Goal: Information Seeking & Learning: Understand process/instructions

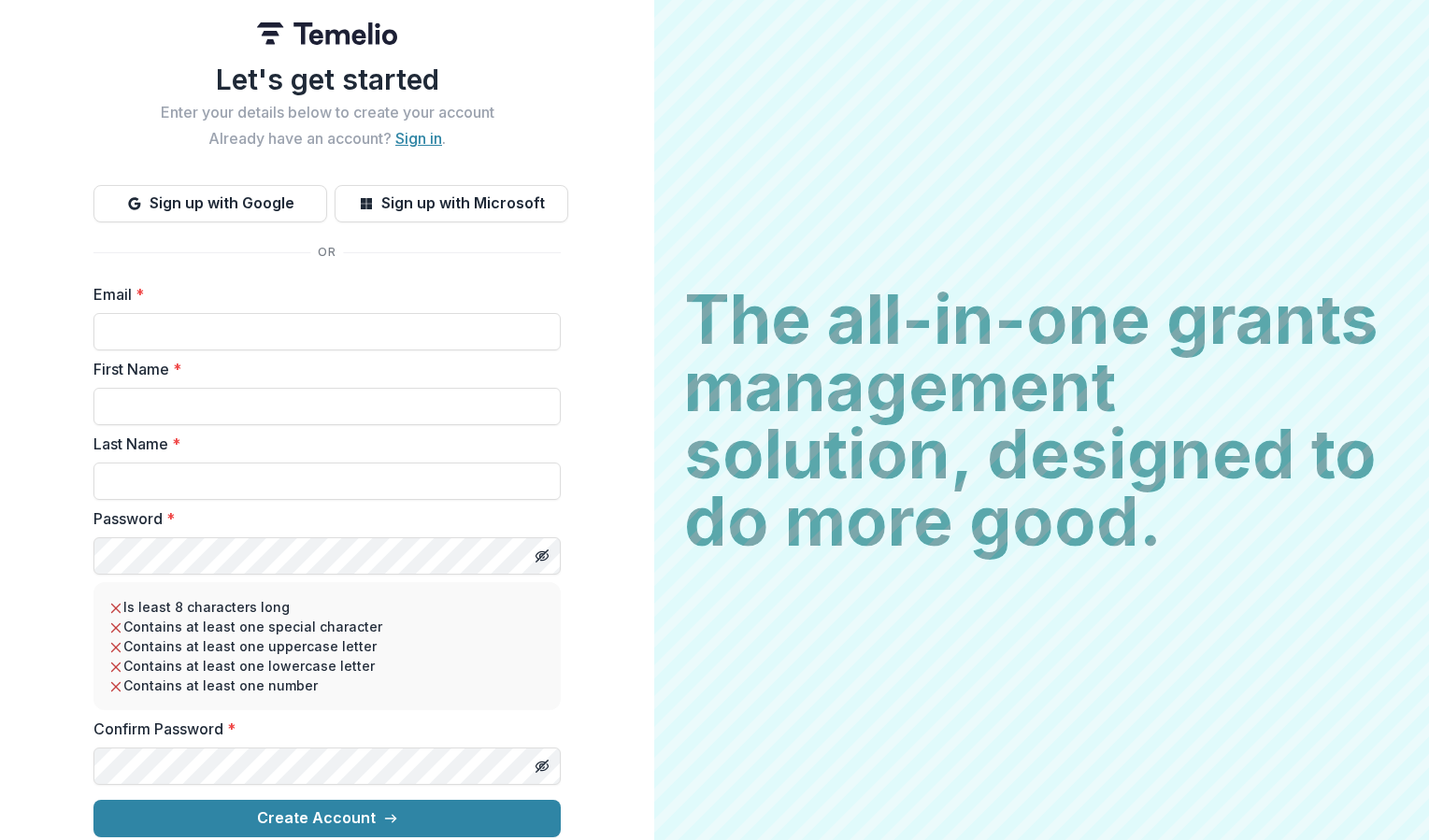
click at [402, 129] on link "Sign in" at bounding box center [419, 137] width 47 height 19
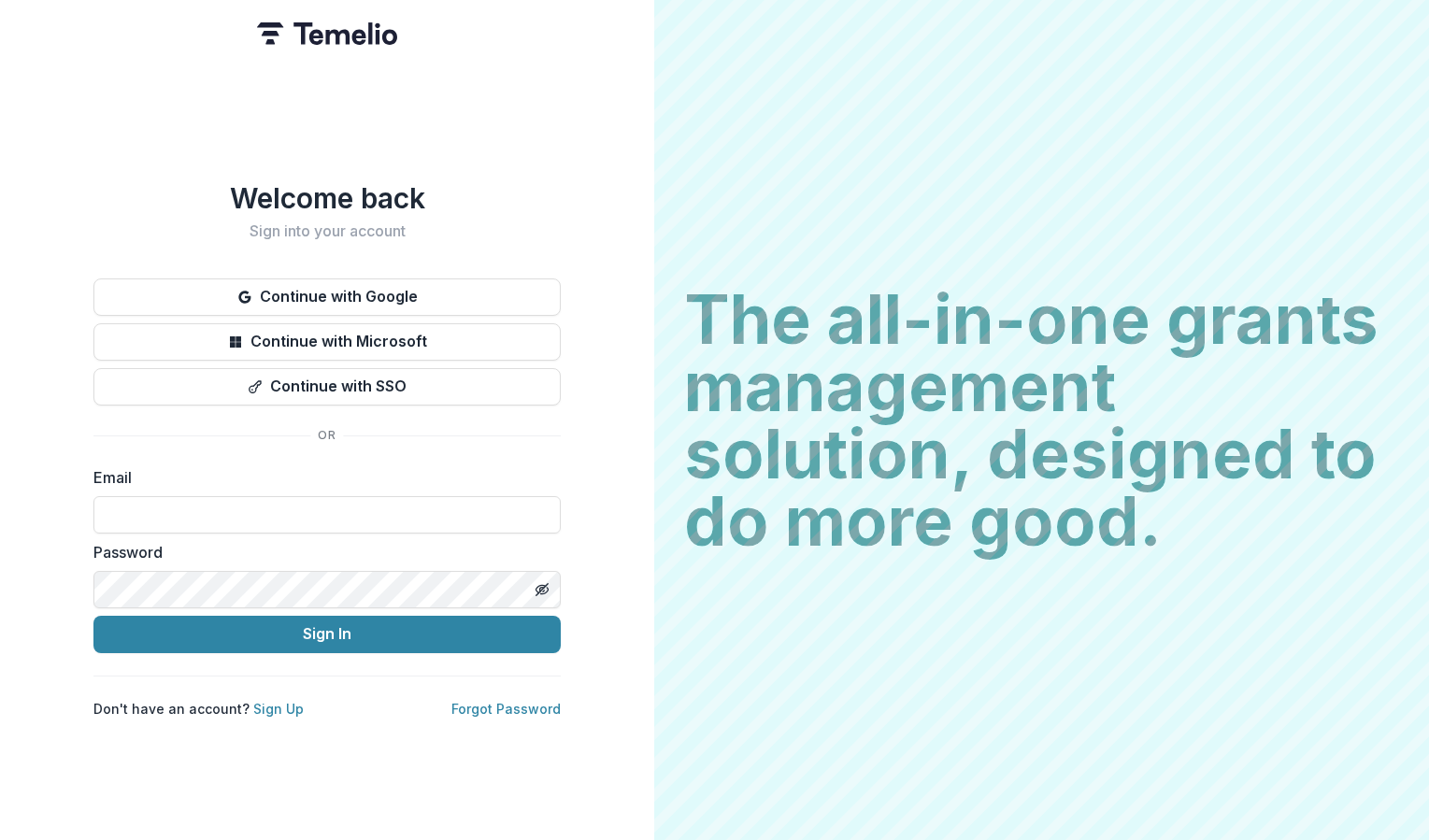
type input "**********"
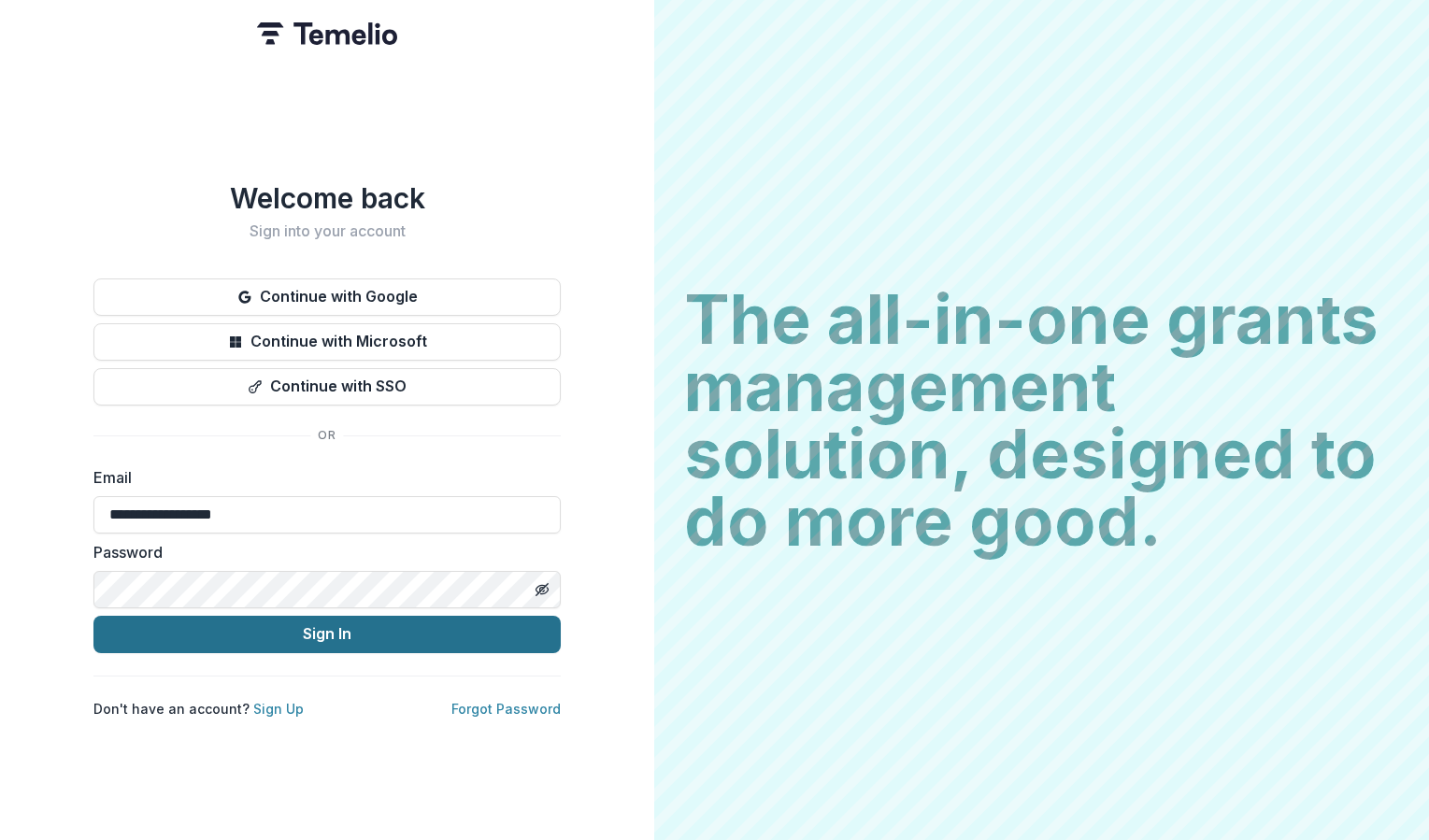
click at [260, 643] on button "Sign In" at bounding box center [327, 634] width 467 height 37
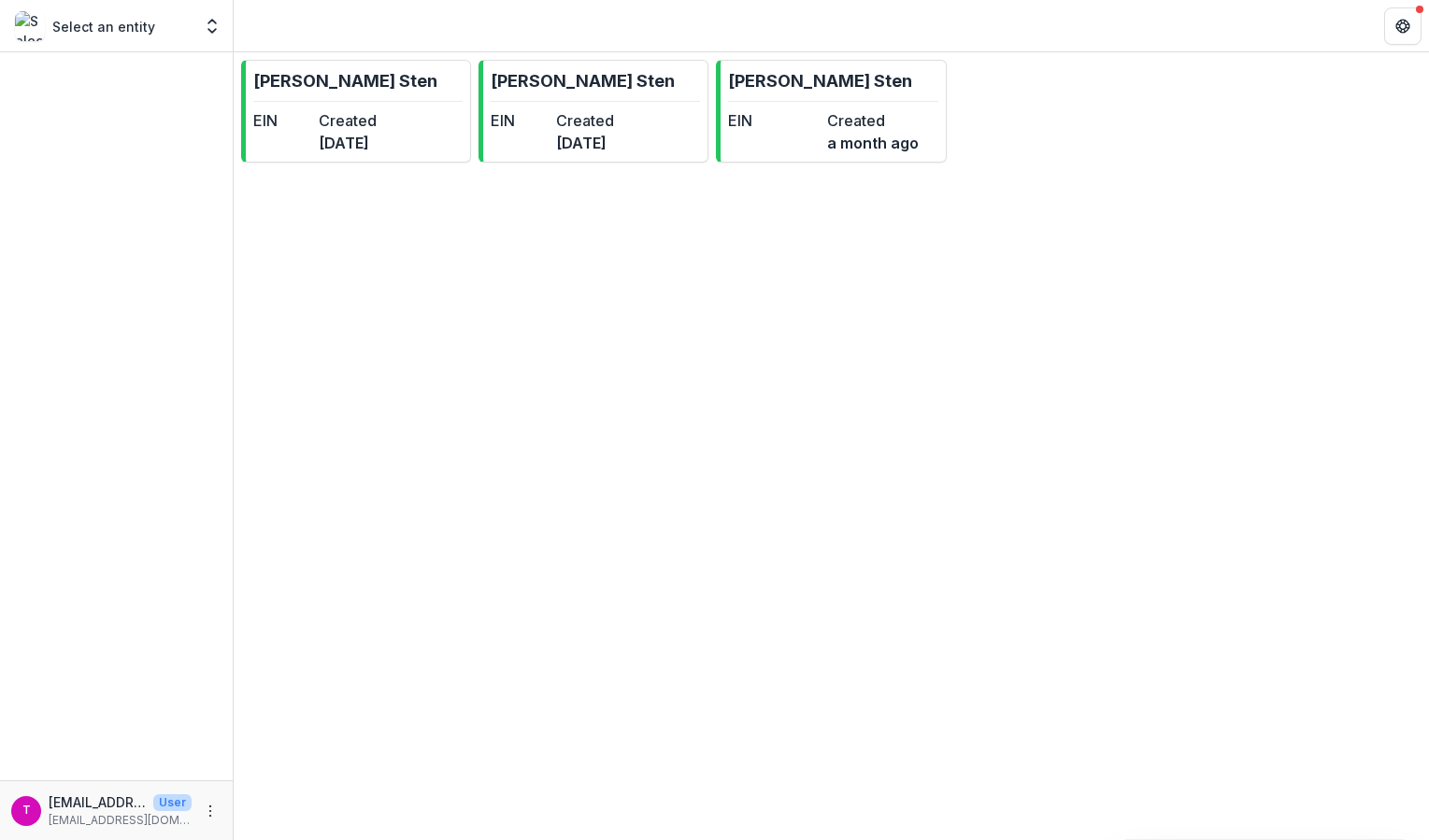
click at [132, 31] on p "Select an entity" at bounding box center [103, 26] width 102 height 19
click at [216, 27] on icon "Open entity switcher" at bounding box center [212, 25] width 19 height 19
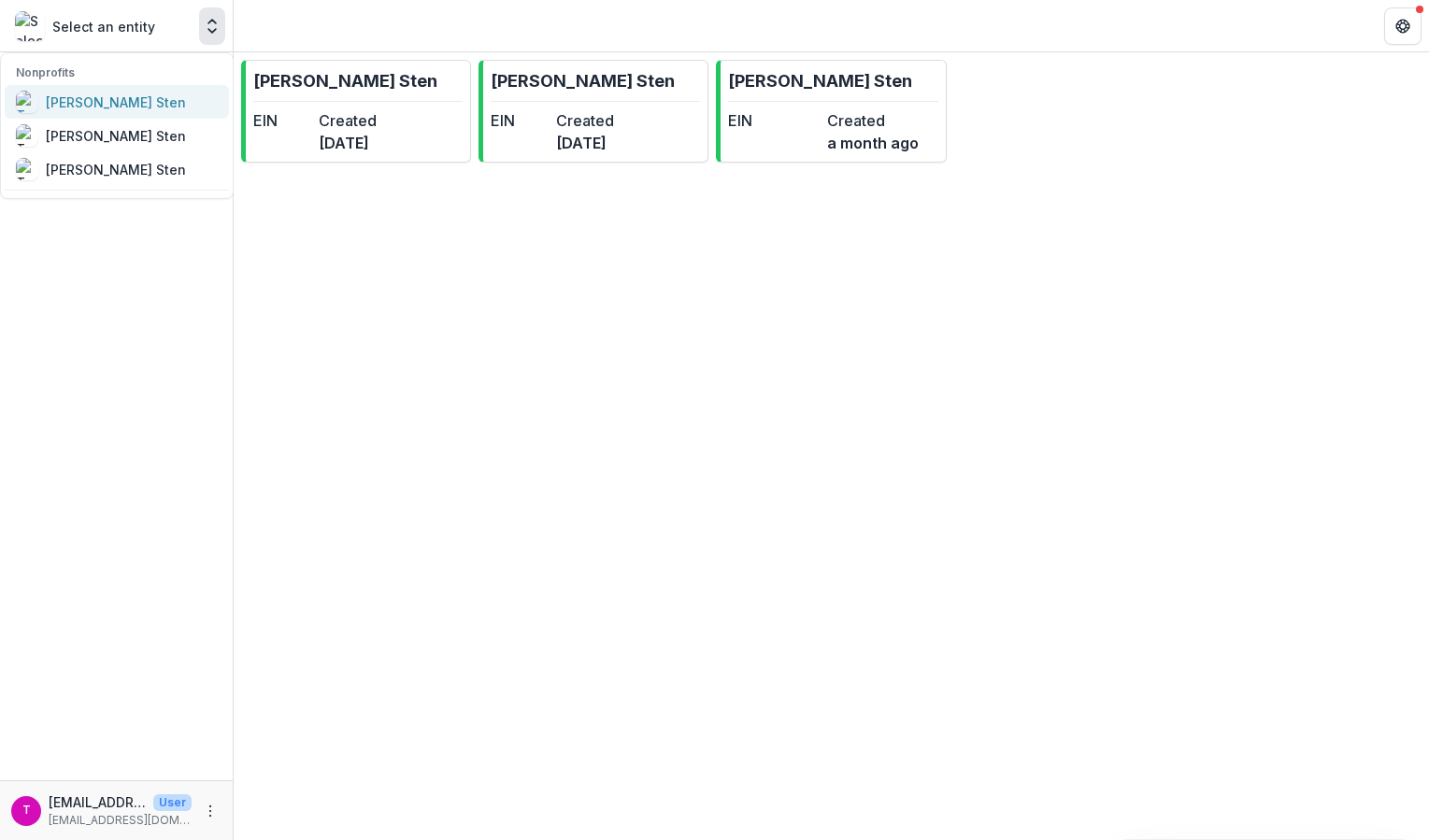
click at [145, 101] on div "[PERSON_NAME] Sten" at bounding box center [116, 102] width 140 height 19
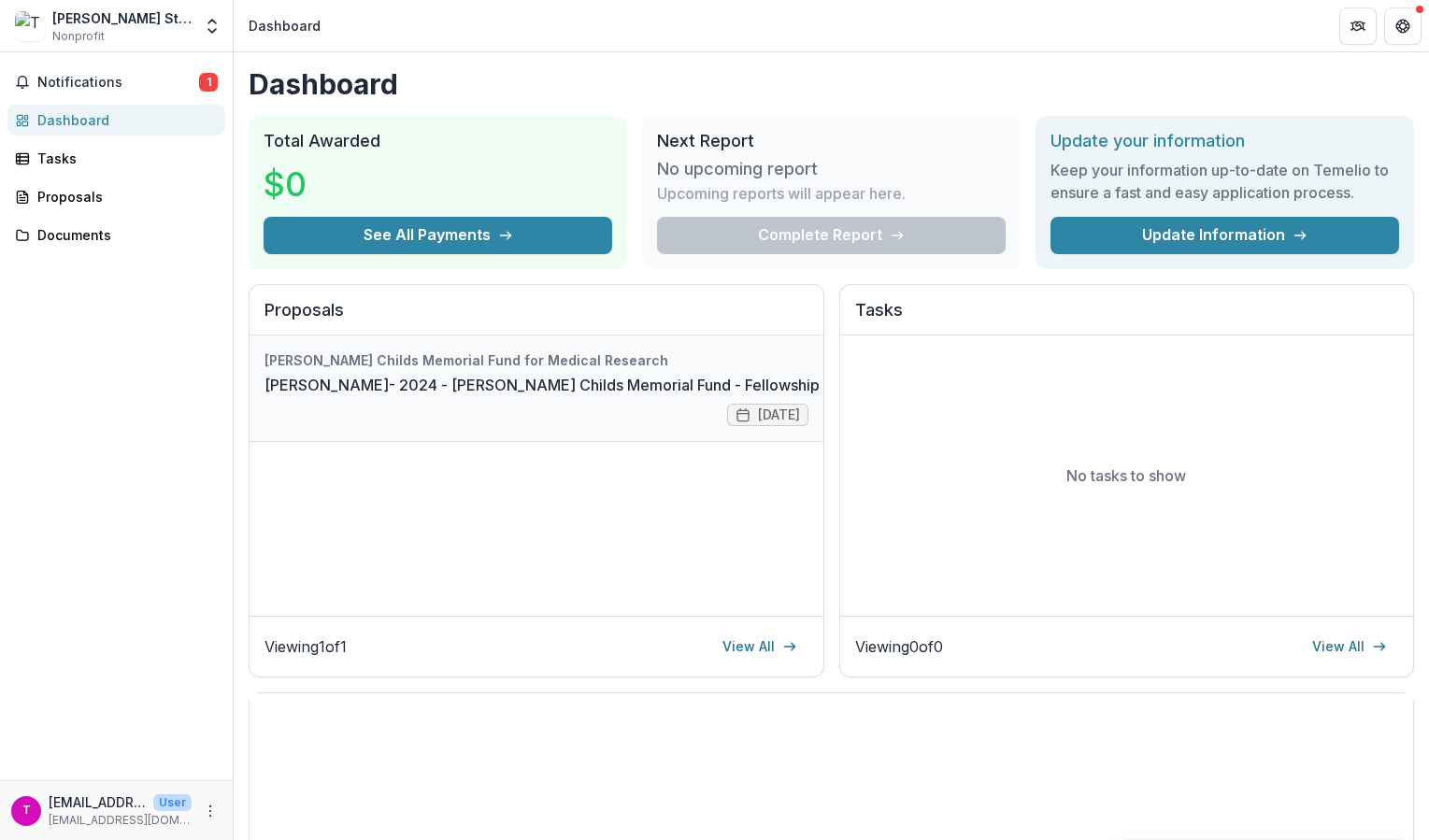
click at [472, 374] on link "[PERSON_NAME]- 2024 - [PERSON_NAME] Childs Memorial Fund - Fellowship Applicati…" at bounding box center [584, 385] width 639 height 22
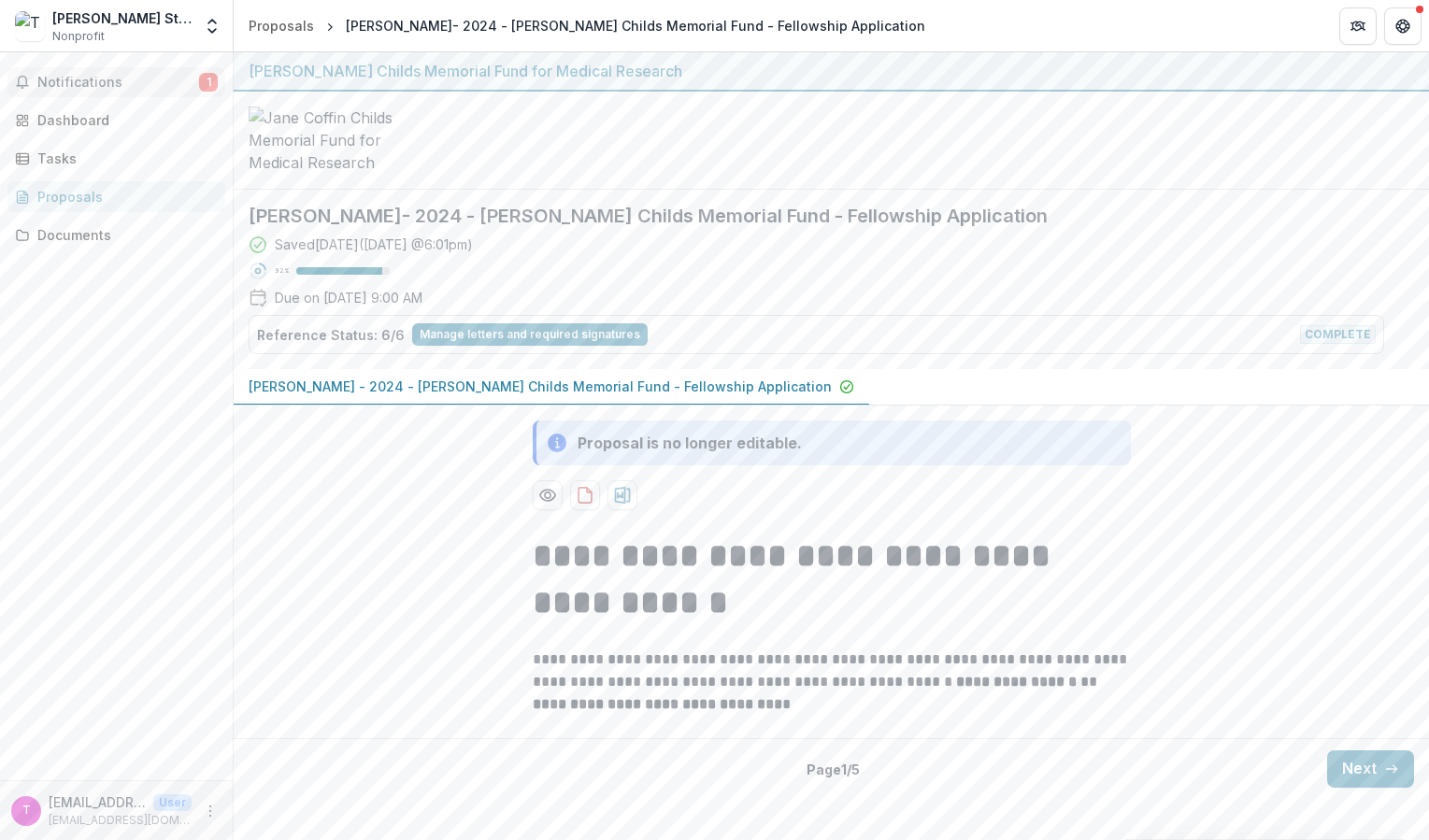
click at [194, 82] on span "Notifications" at bounding box center [118, 83] width 162 height 16
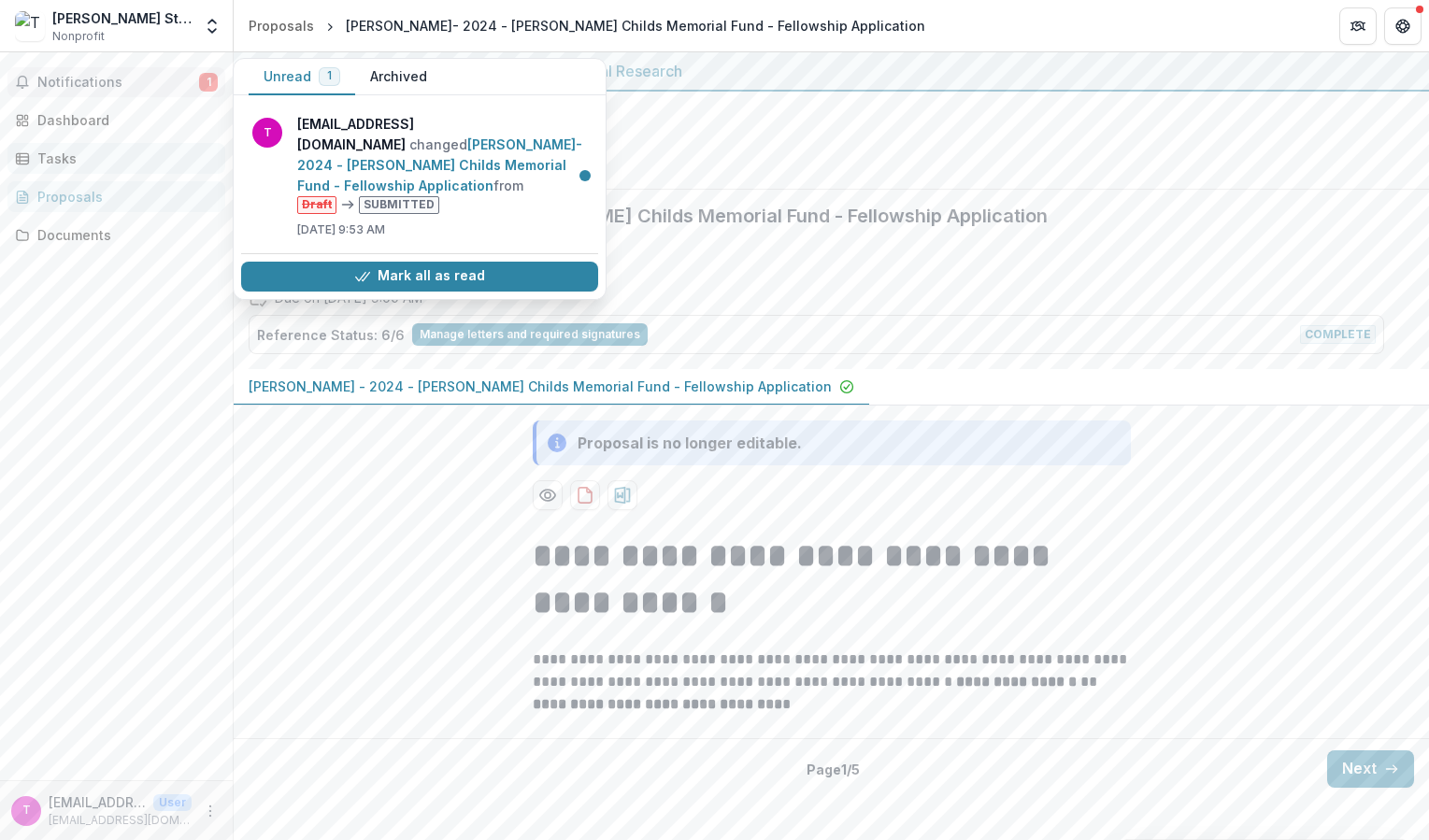
click at [76, 149] on div "Tasks" at bounding box center [123, 158] width 173 height 19
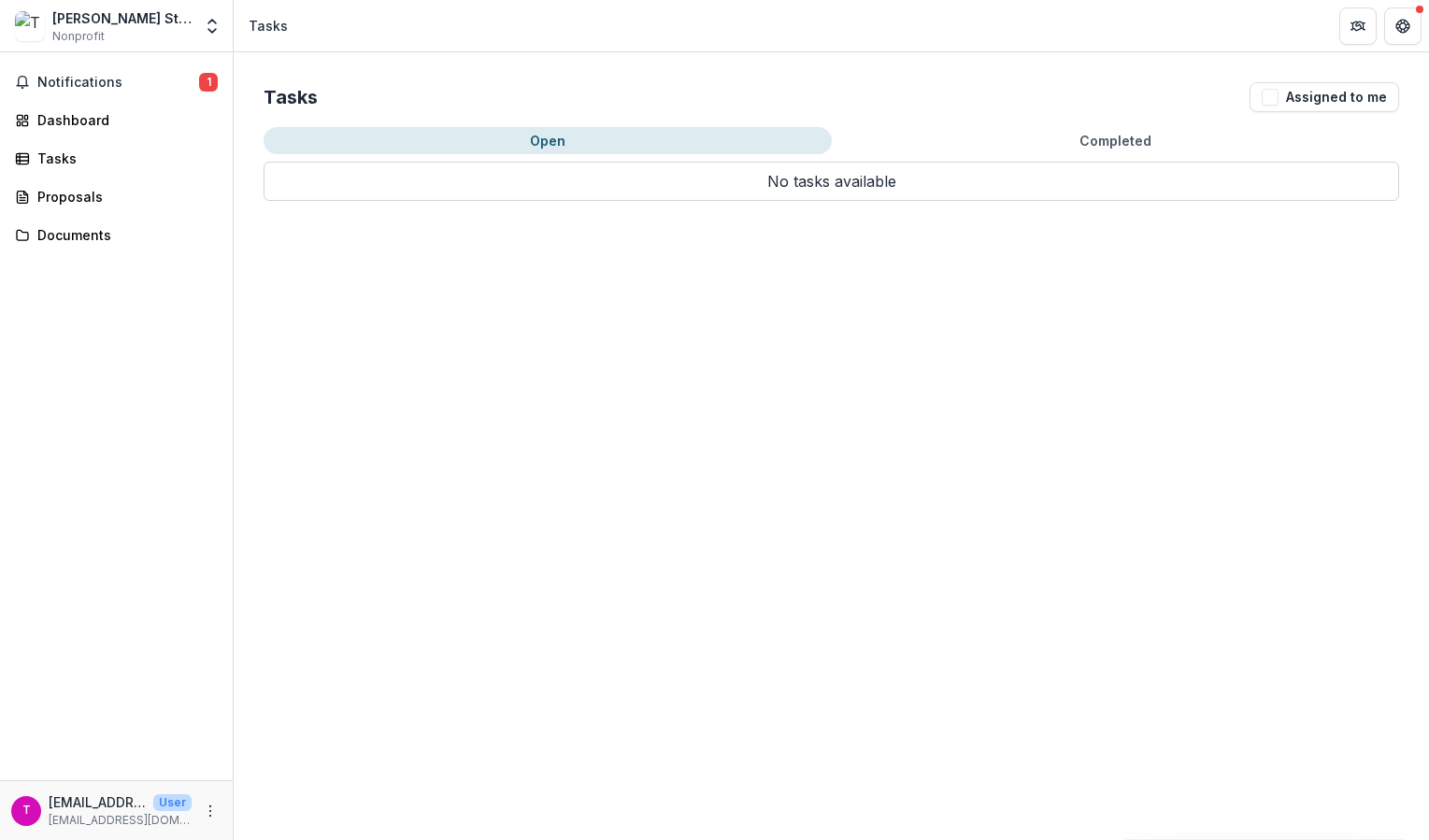
click at [174, 31] on div "[PERSON_NAME] Sten Nonprofit" at bounding box center [122, 26] width 139 height 36
click at [224, 21] on button "Open entity switcher" at bounding box center [212, 26] width 26 height 37
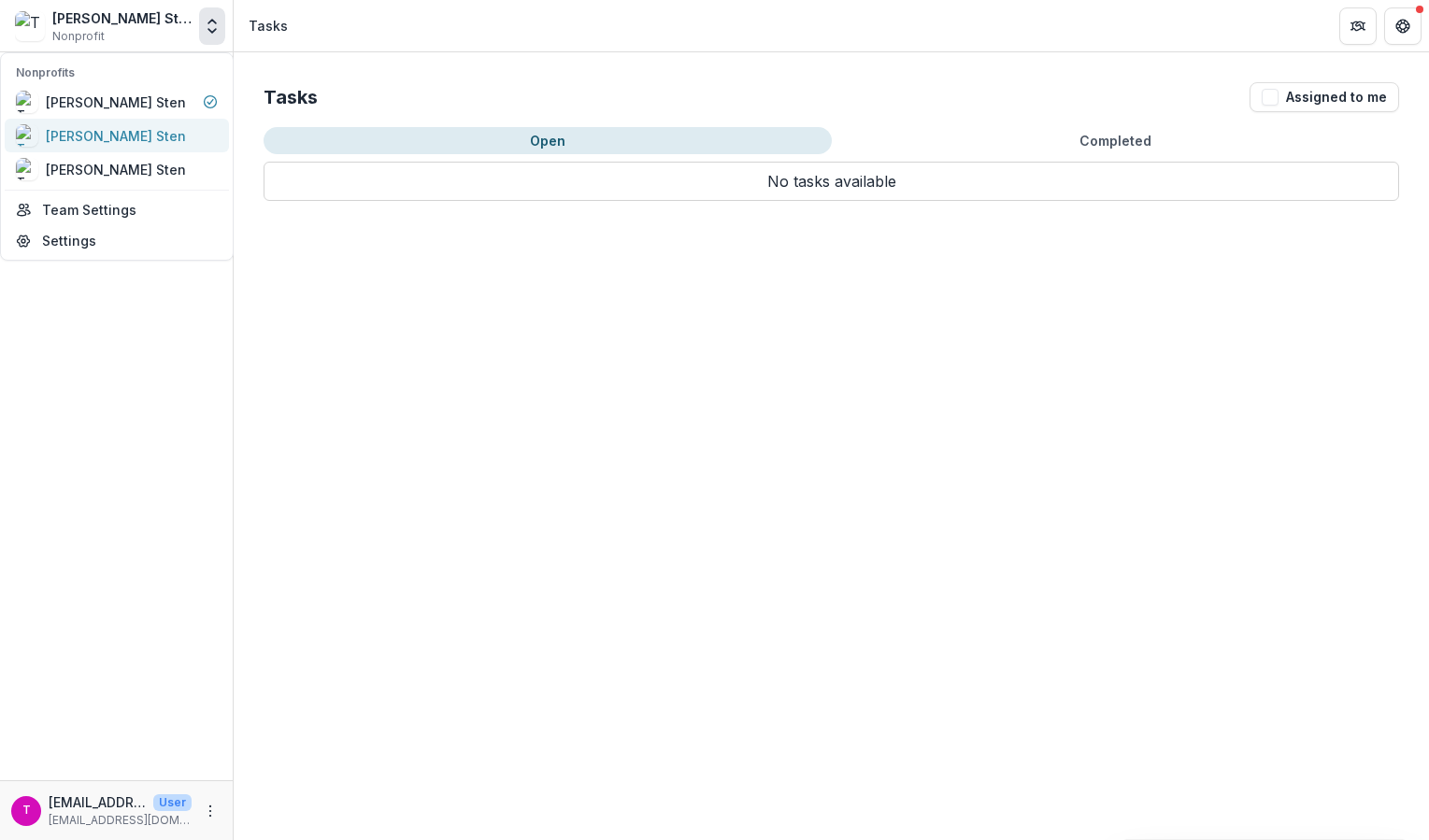
click at [128, 127] on div "[PERSON_NAME] Sten" at bounding box center [116, 135] width 140 height 19
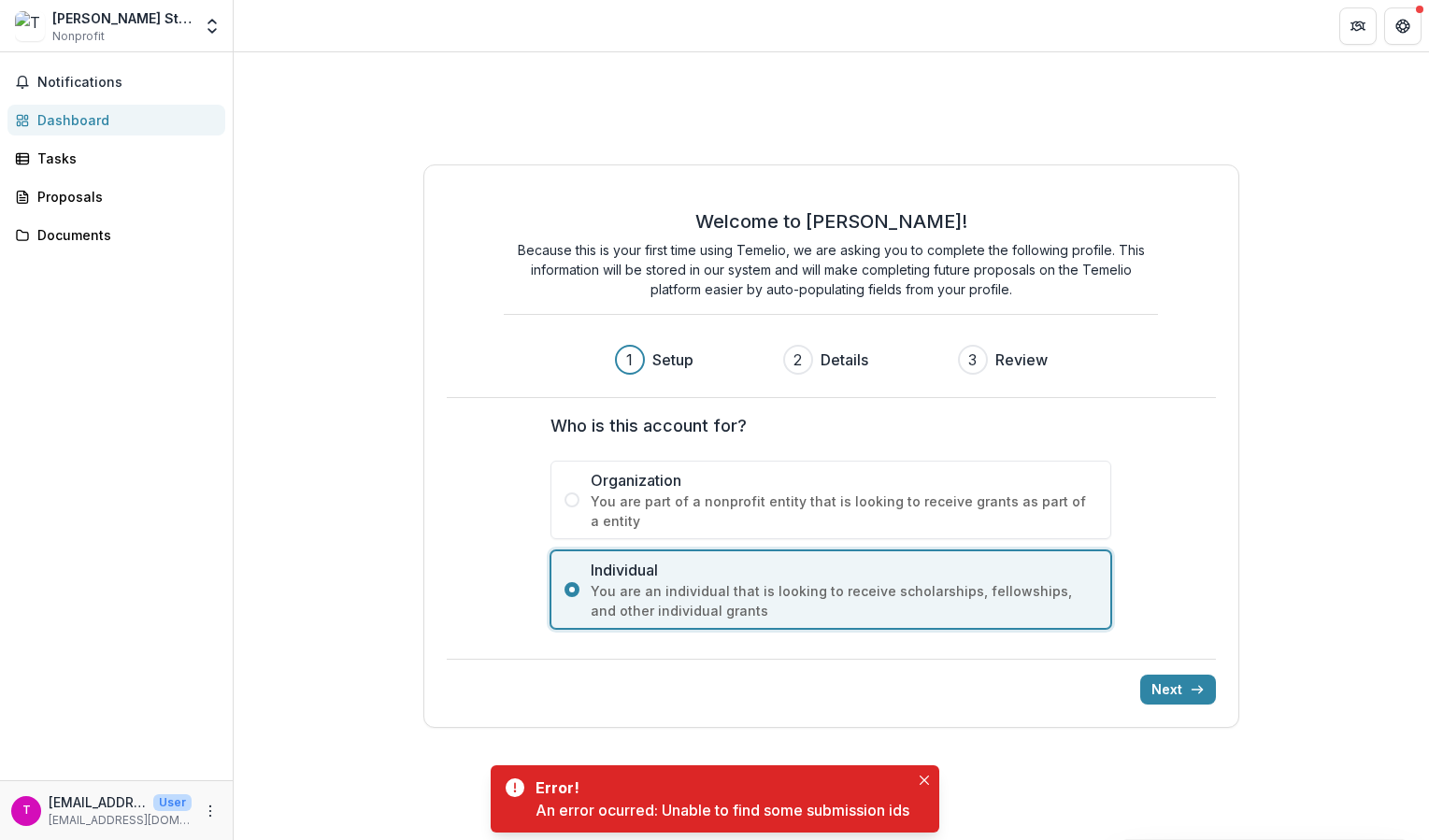
click at [185, 26] on div "[PERSON_NAME] Sten Nonprofit" at bounding box center [102, 26] width 176 height 36
click at [212, 25] on icon "Open entity switcher" at bounding box center [212, 25] width 19 height 19
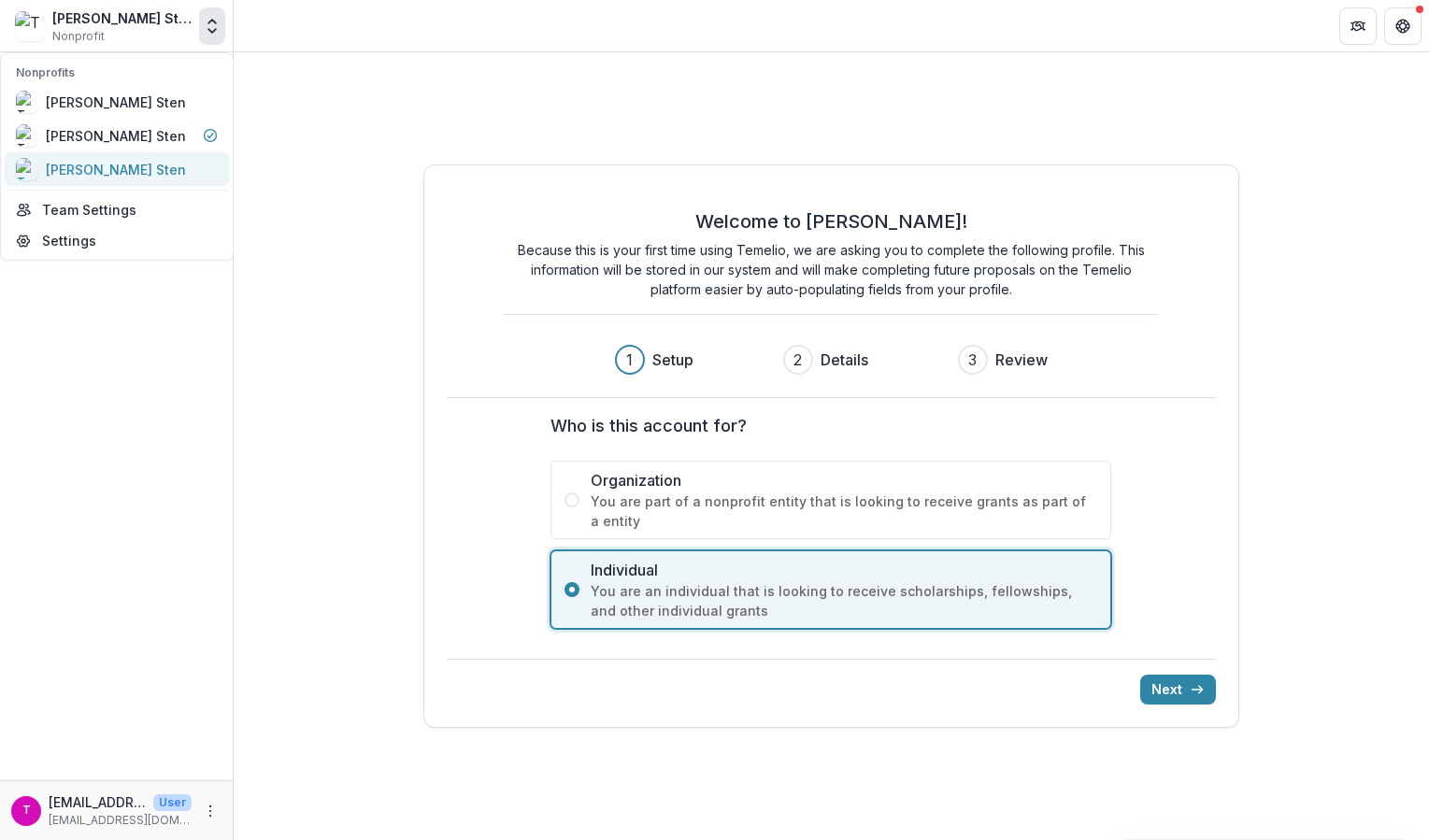
click at [142, 158] on div "[PERSON_NAME] Sten" at bounding box center [100, 169] width 171 height 22
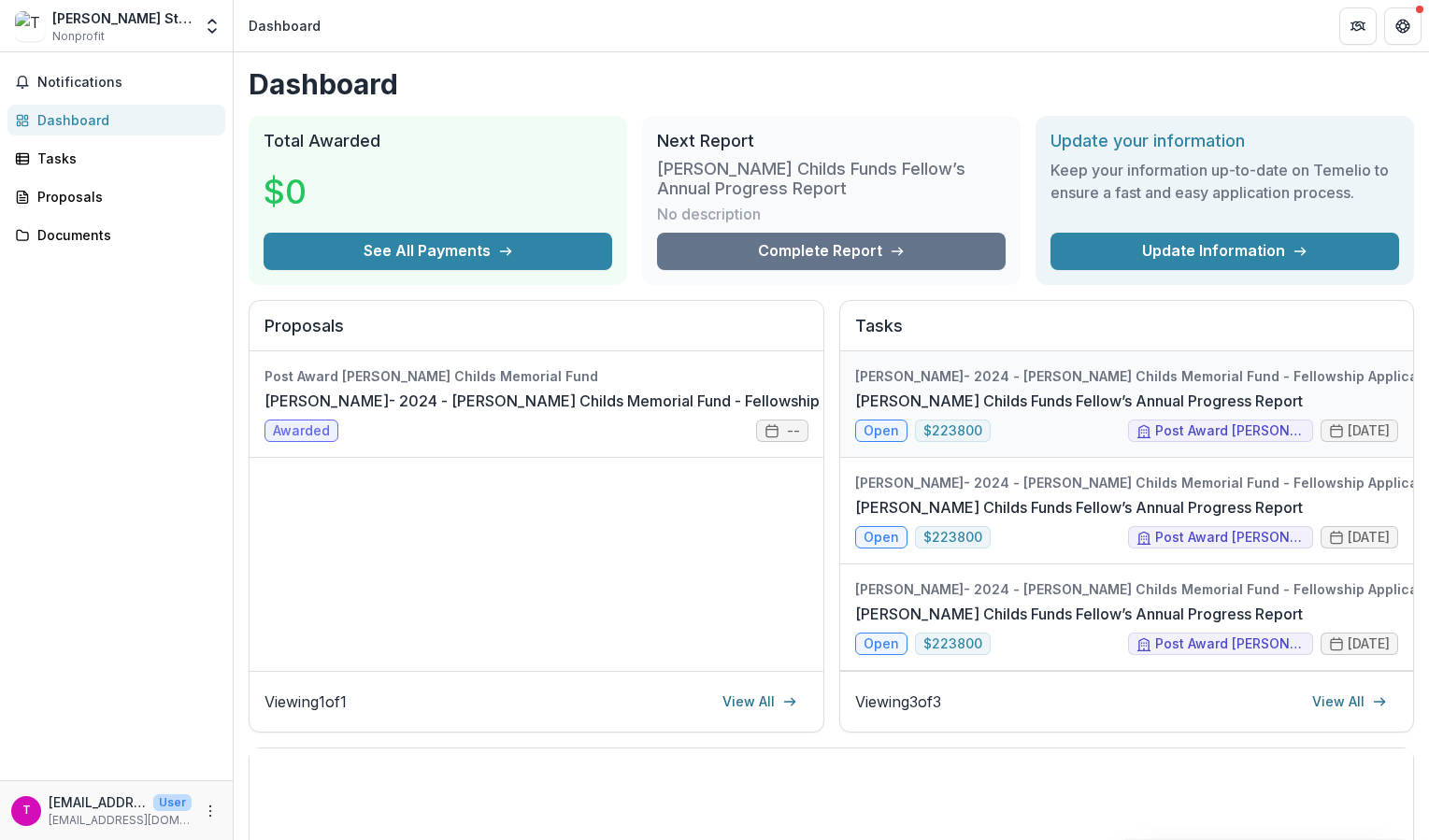
click at [1001, 390] on link "[PERSON_NAME] Childs Funds Fellow’s Annual Progress Report" at bounding box center [1078, 401] width 447 height 22
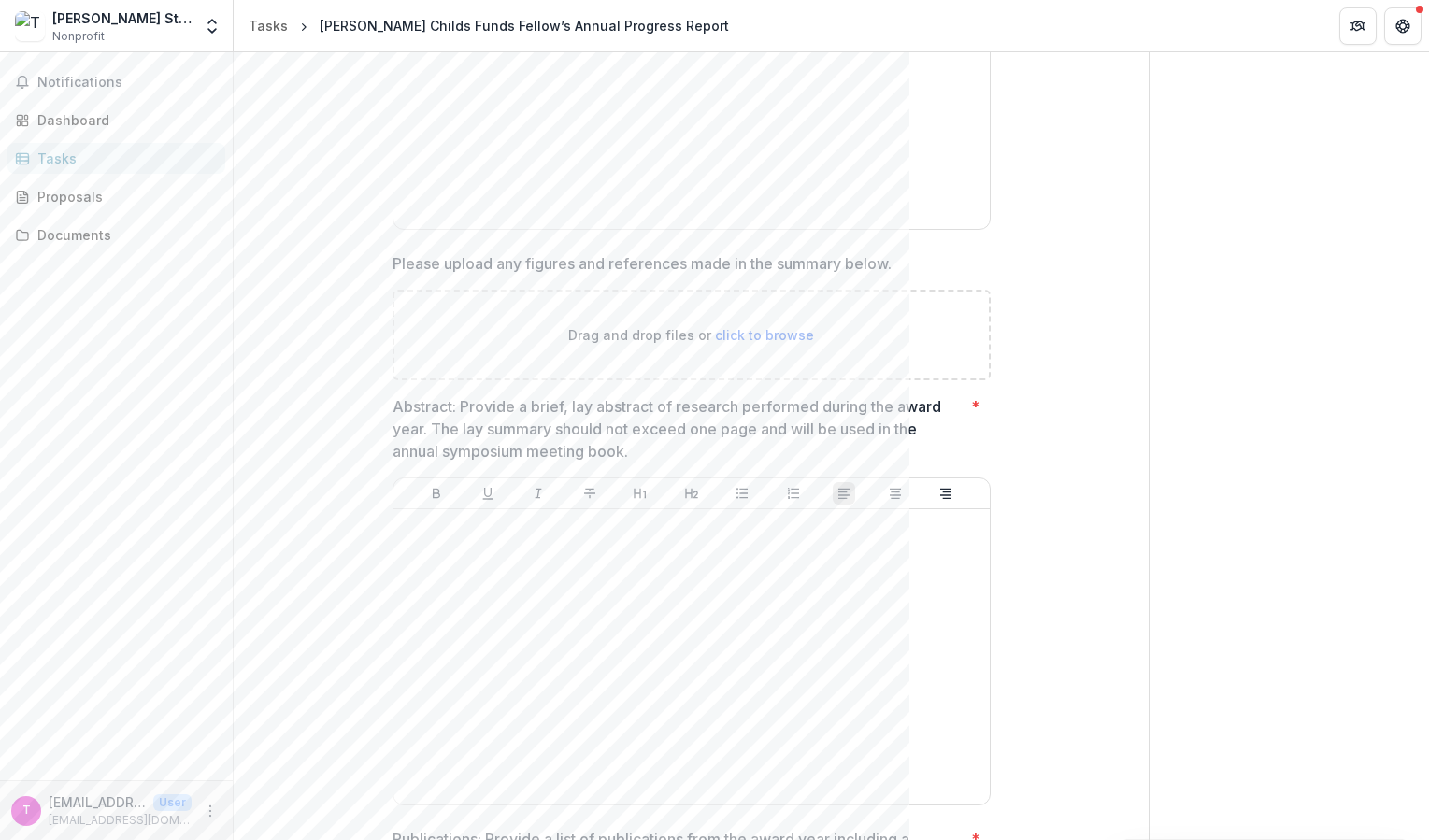
scroll to position [865, 0]
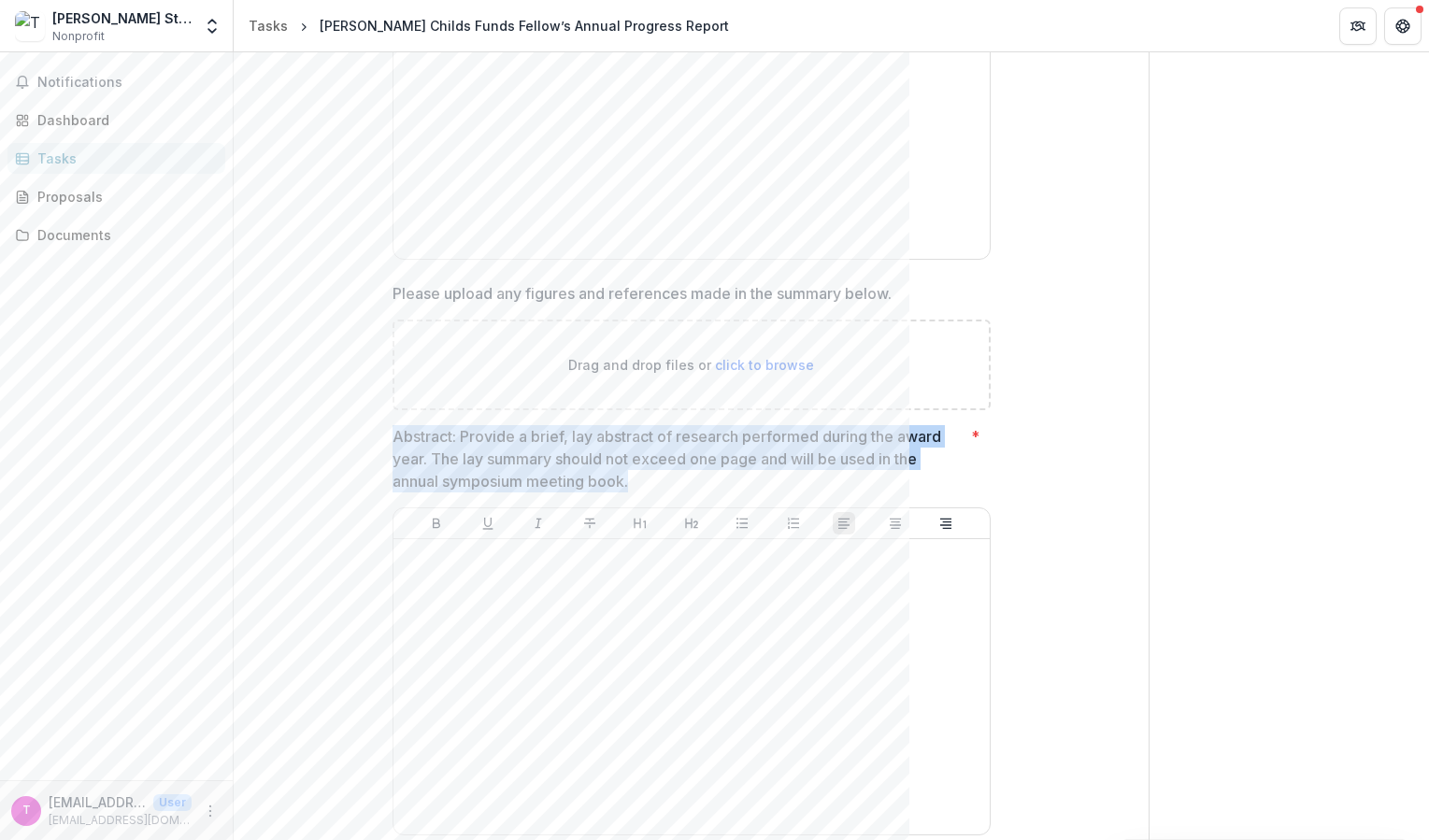
drag, startPoint x: 633, startPoint y: 479, endPoint x: 394, endPoint y: 436, distance: 242.8
click at [394, 436] on p "Abstract: Provide a brief, lay abstract of research performed during the award …" at bounding box center [678, 458] width 571 height 67
drag, startPoint x: 384, startPoint y: 432, endPoint x: 636, endPoint y: 479, distance: 256.3
click at [636, 479] on div "**********" at bounding box center [691, 789] width 628 height 2923
copy p "Abstract: Provide a brief, lay abstract of research performed during the award …"
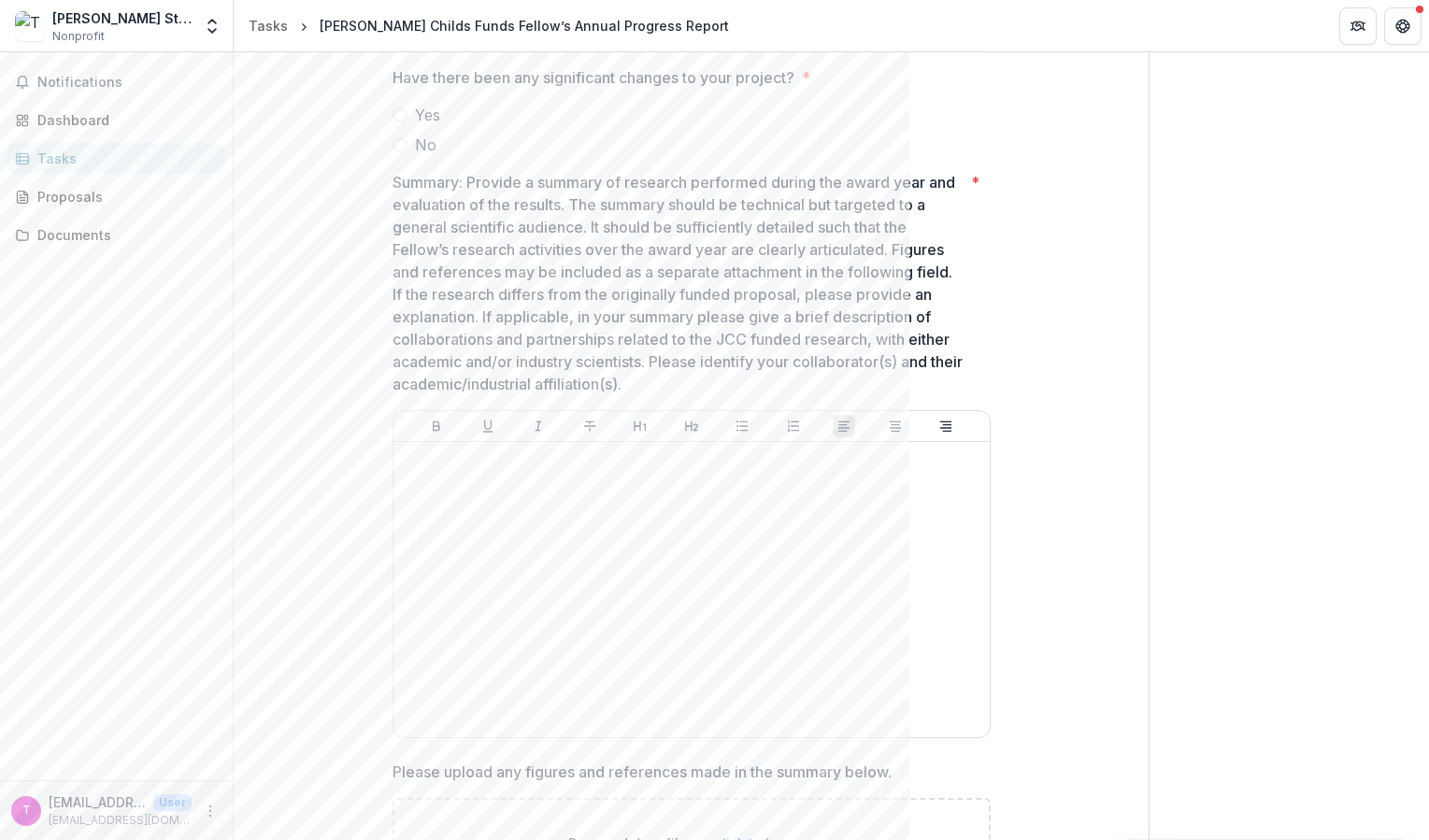
scroll to position [362, 0]
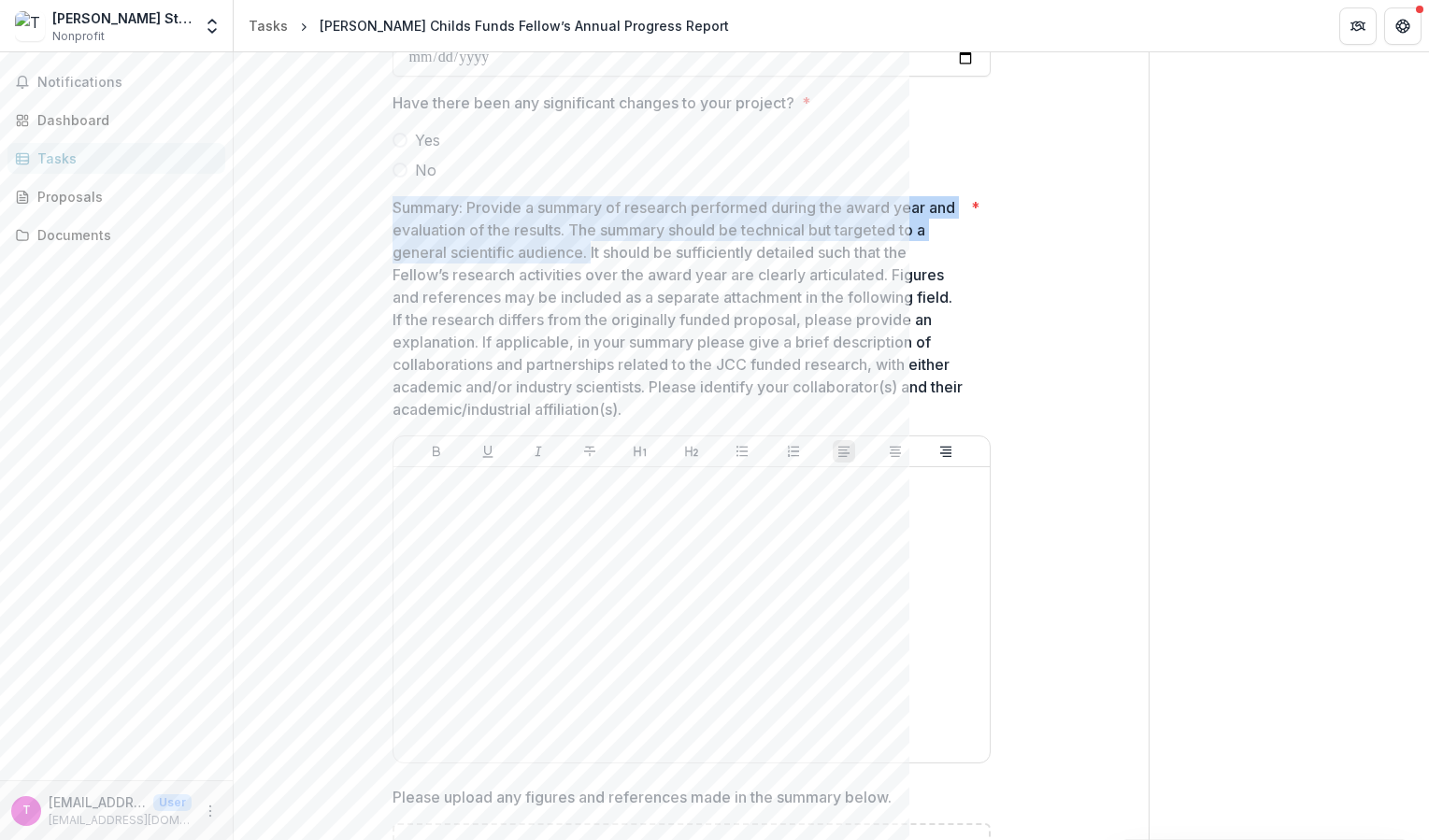
drag, startPoint x: 394, startPoint y: 205, endPoint x: 590, endPoint y: 248, distance: 200.7
click at [590, 248] on p "Summary: Provide a summary of research performed during the award year and eval…" at bounding box center [678, 308] width 571 height 224
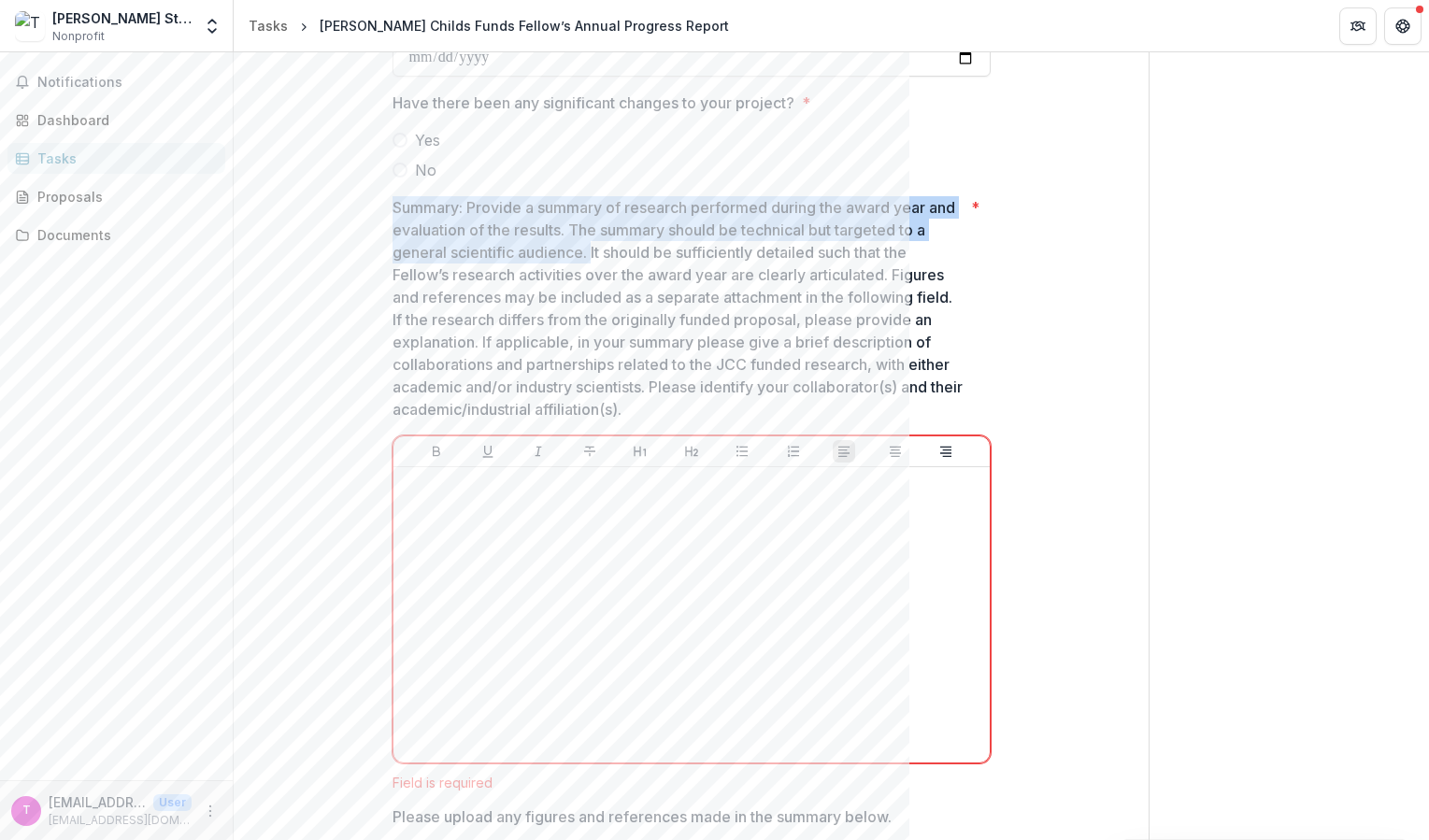
drag, startPoint x: 591, startPoint y: 251, endPoint x: 377, endPoint y: 203, distance: 219.3
copy p "Summary: Provide a summary of research performed during the award year and eval…"
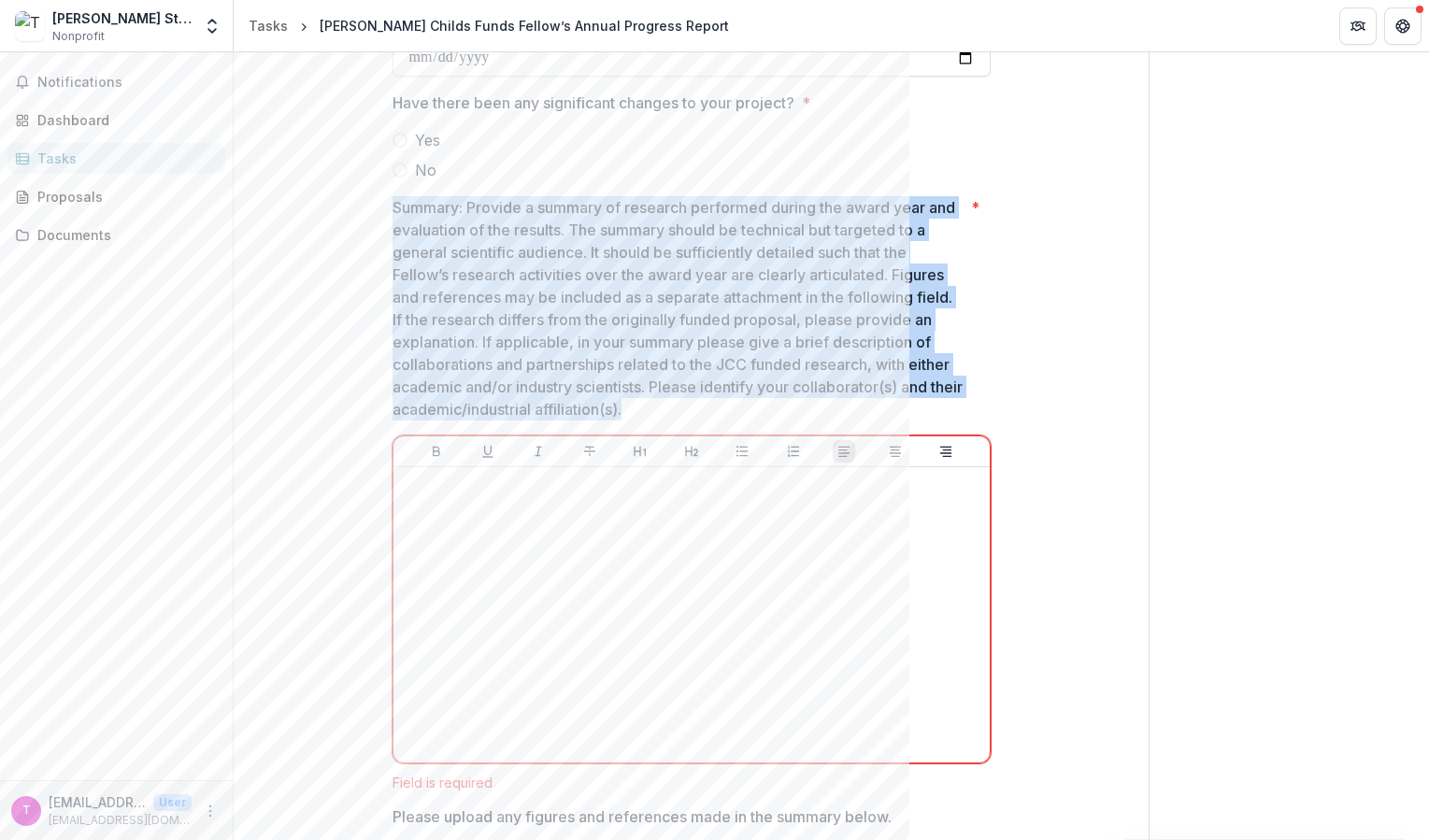
click at [676, 411] on p "Summary: Provide a summary of research performed during the award year and eval…" at bounding box center [678, 308] width 571 height 224
drag, startPoint x: 665, startPoint y: 411, endPoint x: 399, endPoint y: 210, distance: 333.4
click at [399, 210] on p "Summary: Provide a summary of research performed during the award year and eval…" at bounding box center [678, 308] width 571 height 224
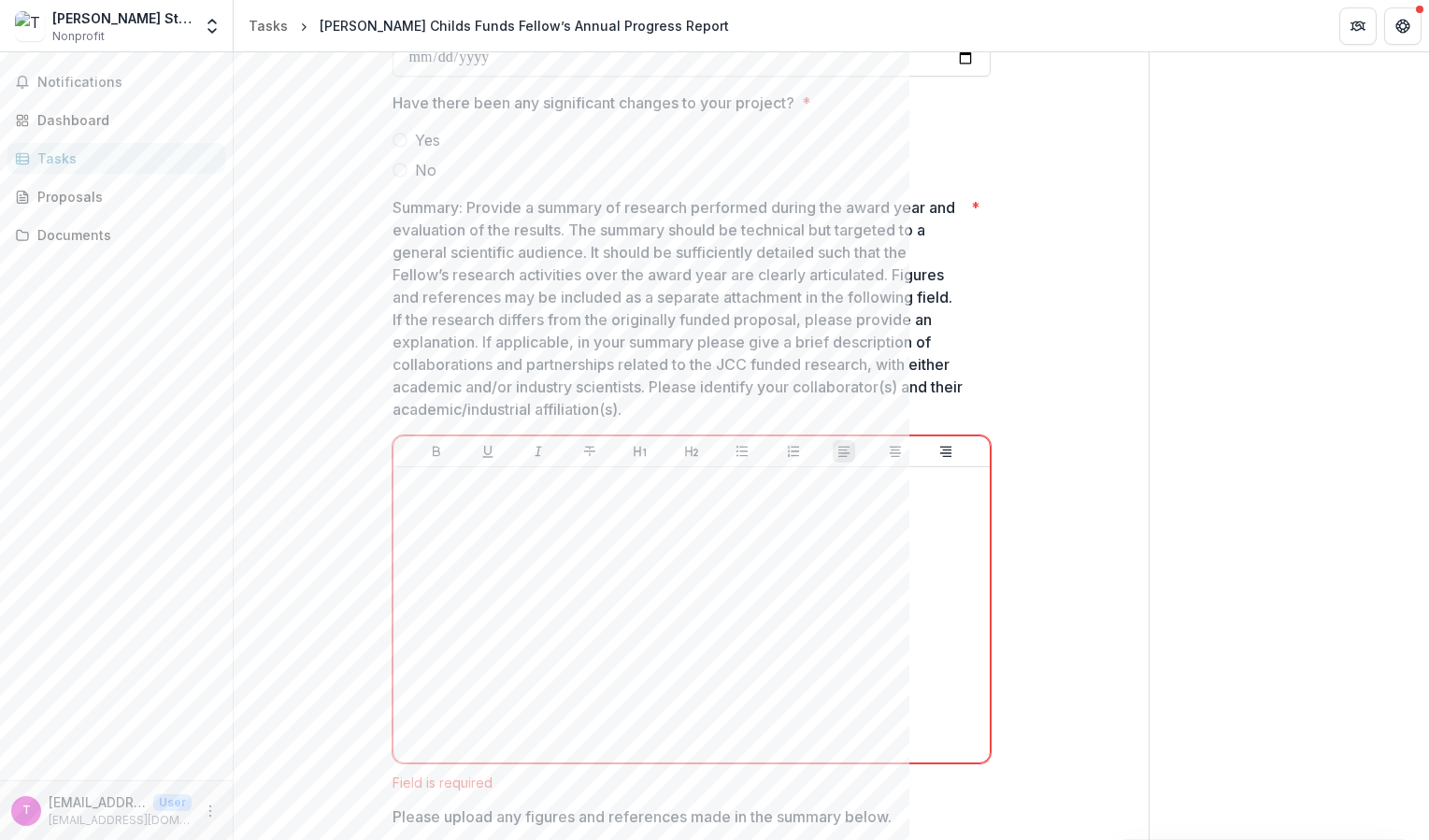
click at [399, 210] on p "Summary: Provide a summary of research performed during the award year and eval…" at bounding box center [678, 308] width 571 height 224
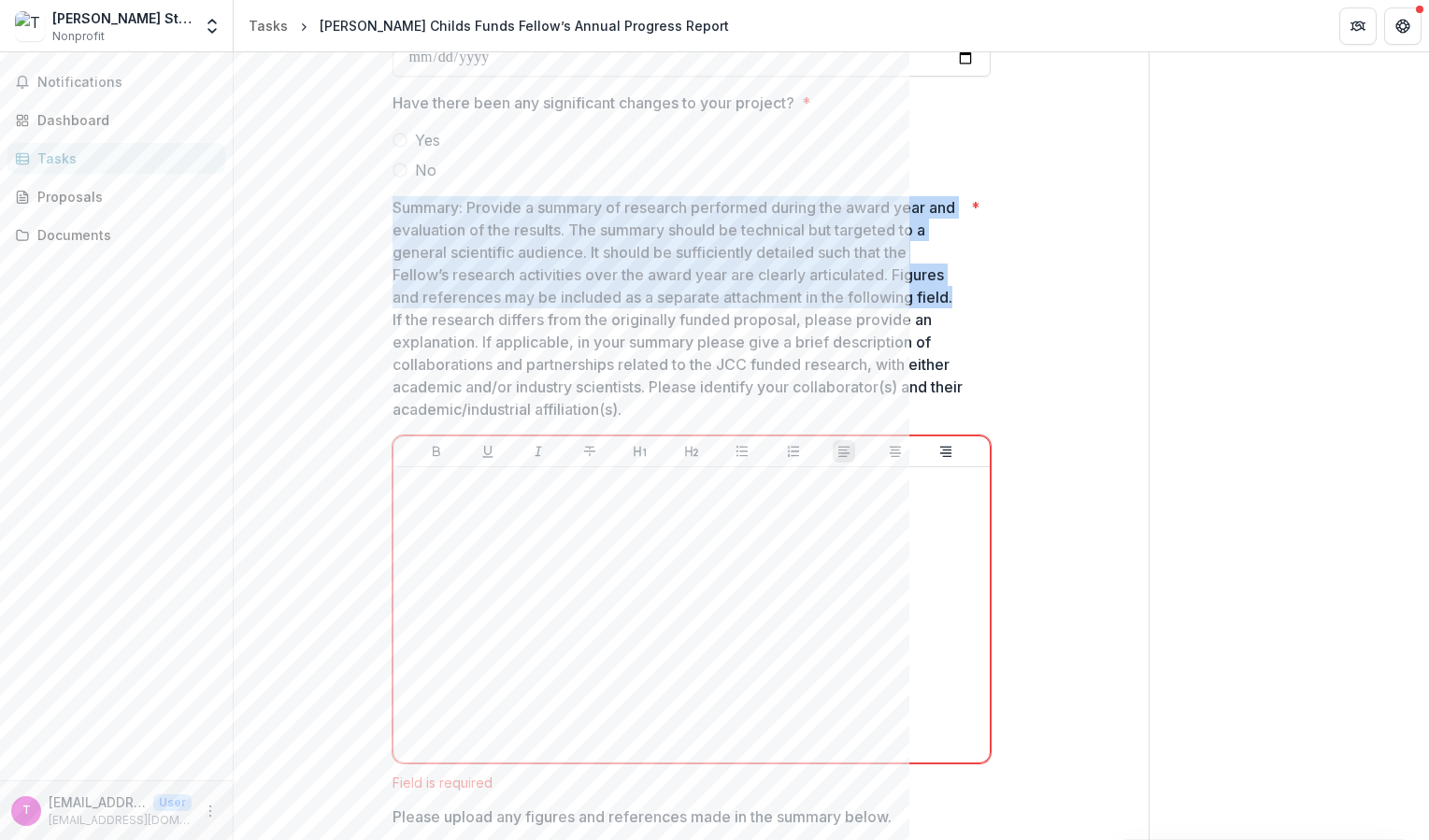
drag, startPoint x: 390, startPoint y: 208, endPoint x: 959, endPoint y: 296, distance: 575.8
click at [959, 296] on p "Summary: Provide a summary of research performed during the award year and eval…" at bounding box center [678, 308] width 571 height 224
drag, startPoint x: 959, startPoint y: 296, endPoint x: 461, endPoint y: 209, distance: 505.5
click at [461, 209] on p "Summary: Provide a summary of research performed during the award year and eval…" at bounding box center [678, 309] width 571 height 224
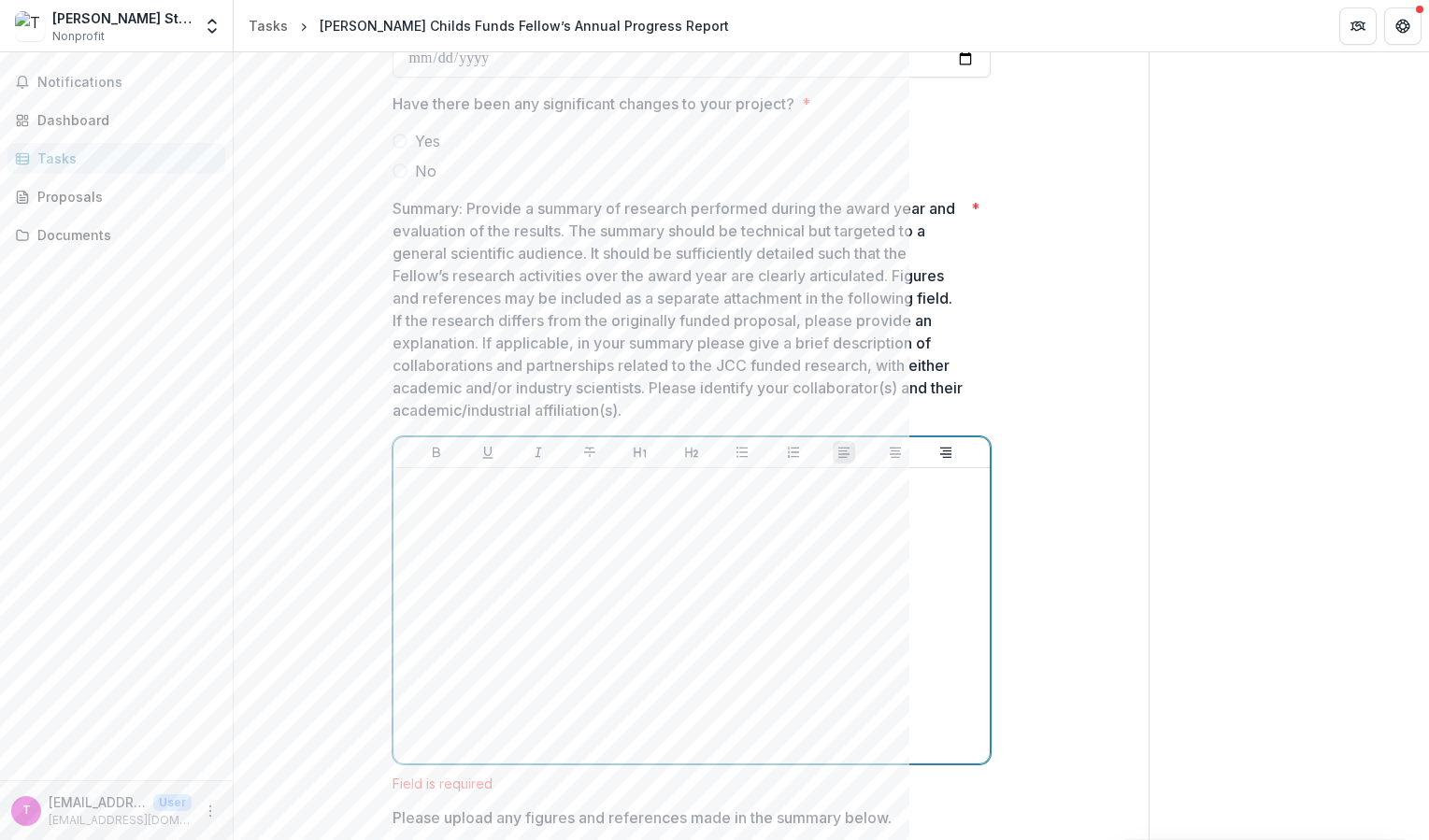
scroll to position [366, 0]
